Goal: Task Accomplishment & Management: Use online tool/utility

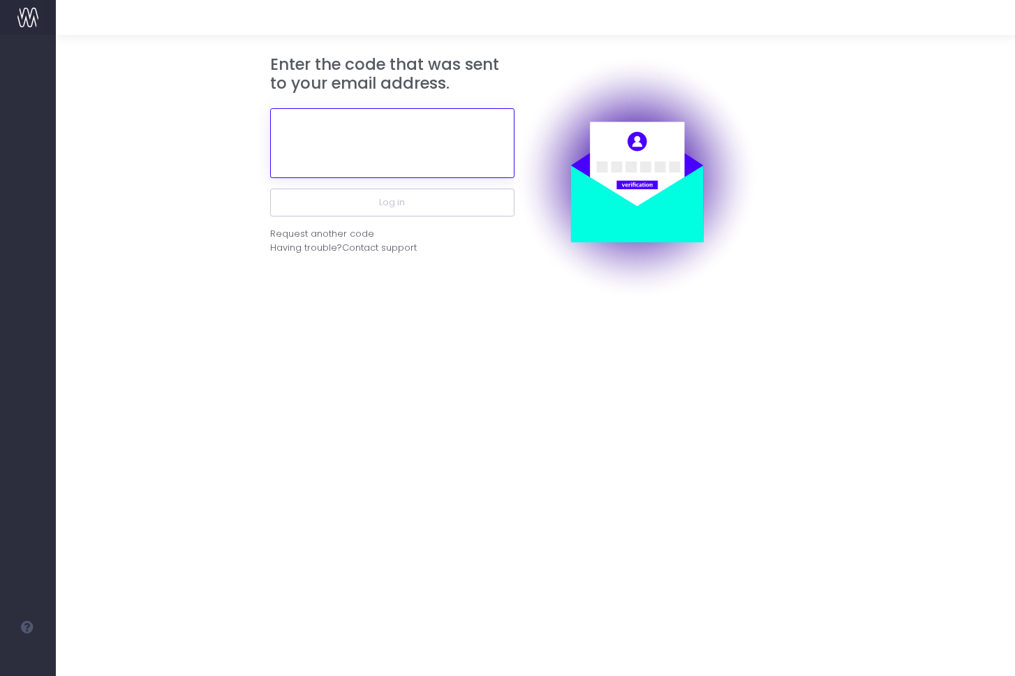
click at [428, 144] on input "text" at bounding box center [392, 143] width 244 height 70
paste input "841685"
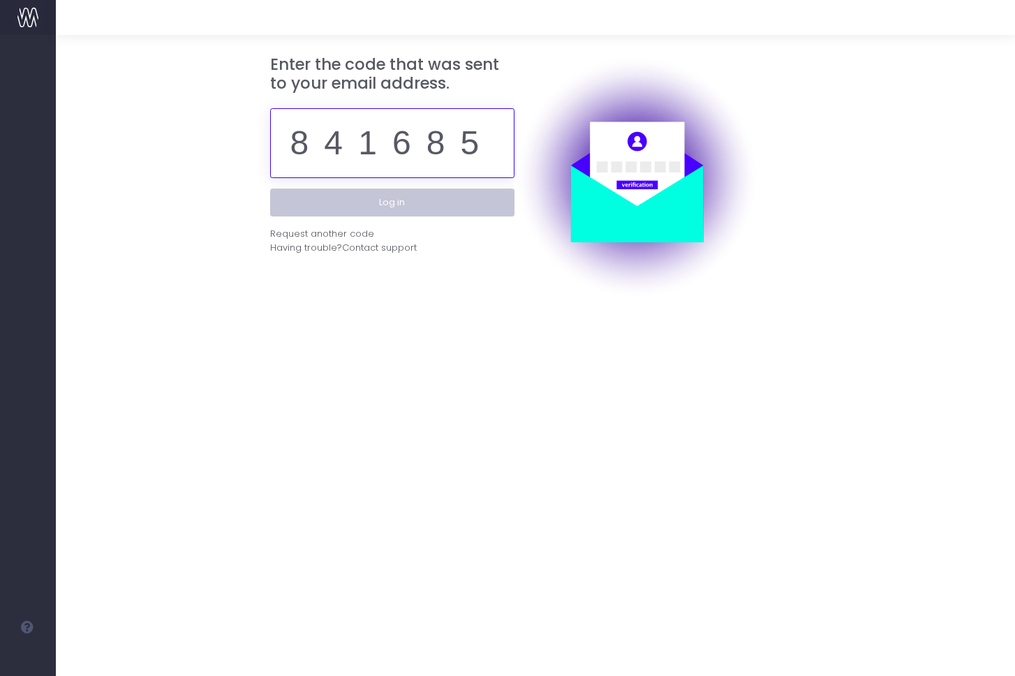
type input "841685"
click at [420, 204] on button "Log in" at bounding box center [392, 202] width 244 height 28
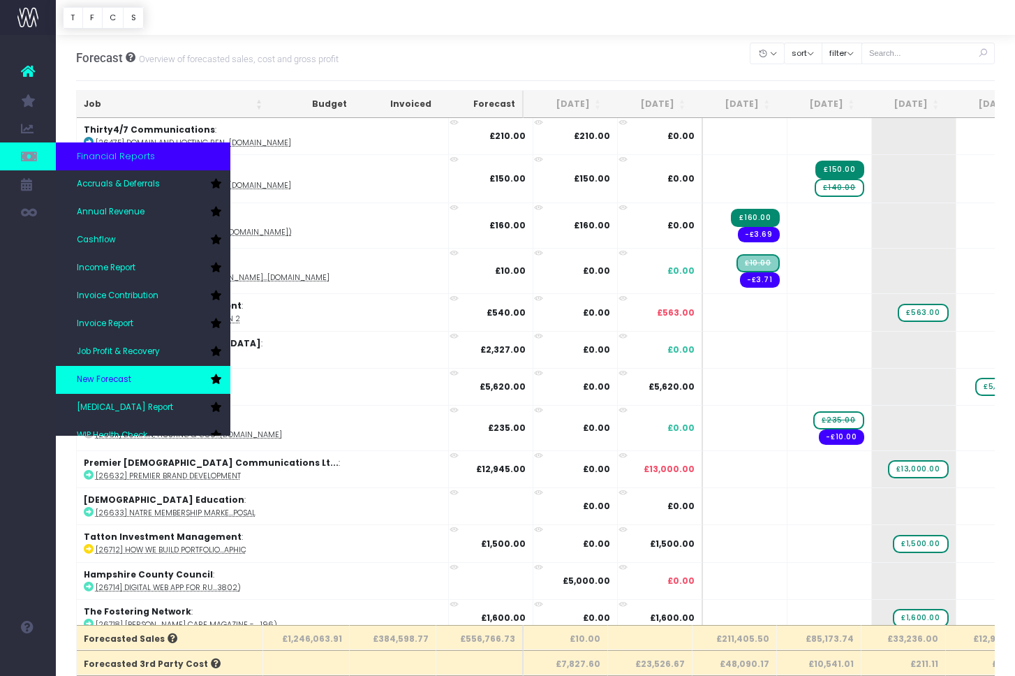
click at [121, 374] on span "New Forecast" at bounding box center [104, 379] width 54 height 13
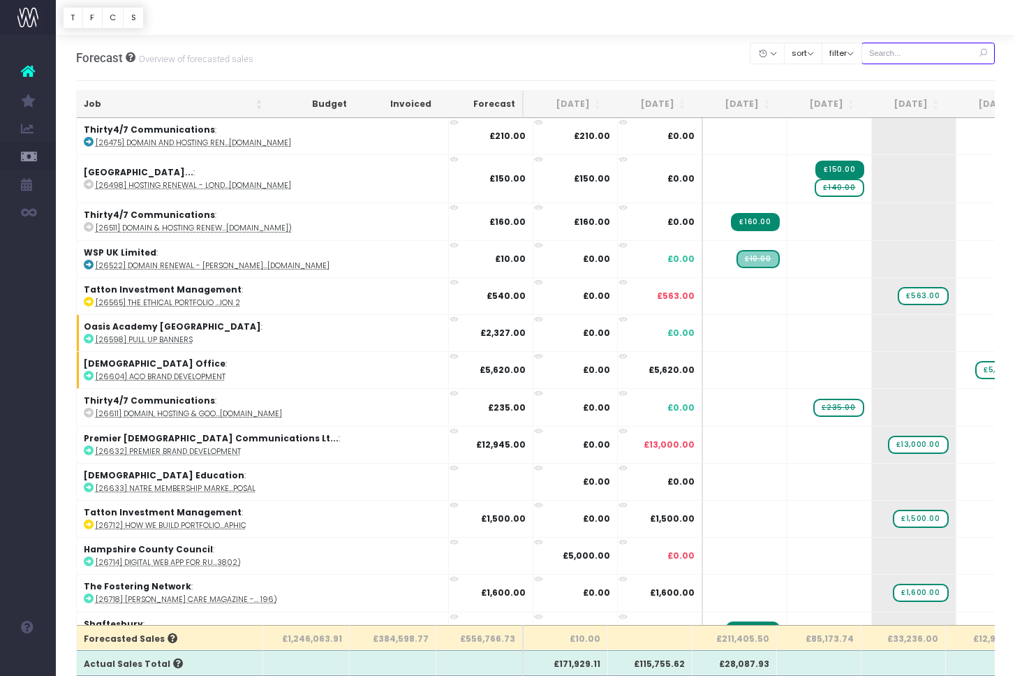
click at [898, 56] on input "text" at bounding box center [928, 54] width 134 height 22
